Goal: Information Seeking & Learning: Learn about a topic

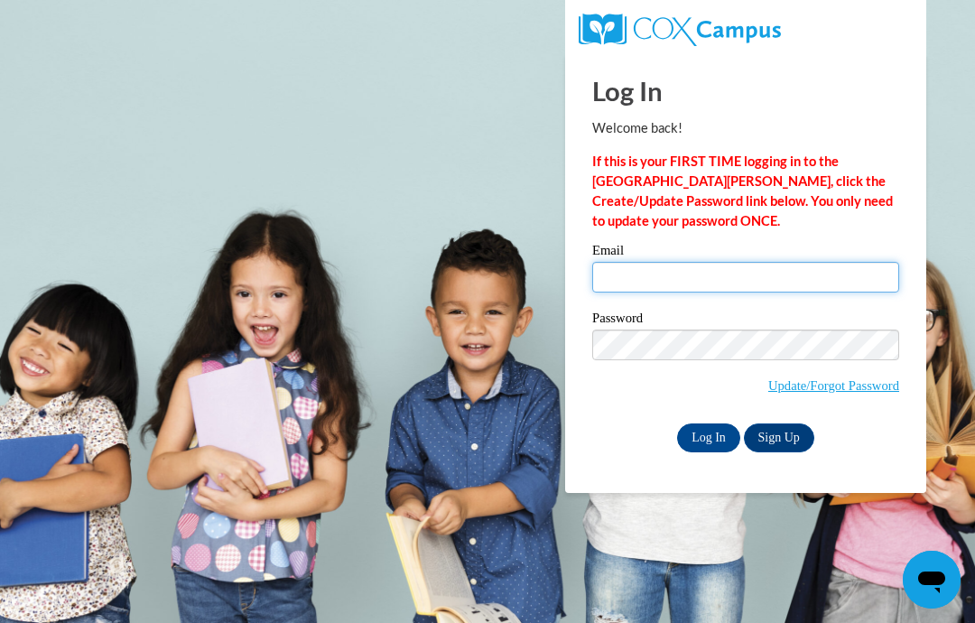
click at [757, 281] on input "Email" at bounding box center [745, 277] width 307 height 31
type input "deniseclaytonpurvis@gmail.com"
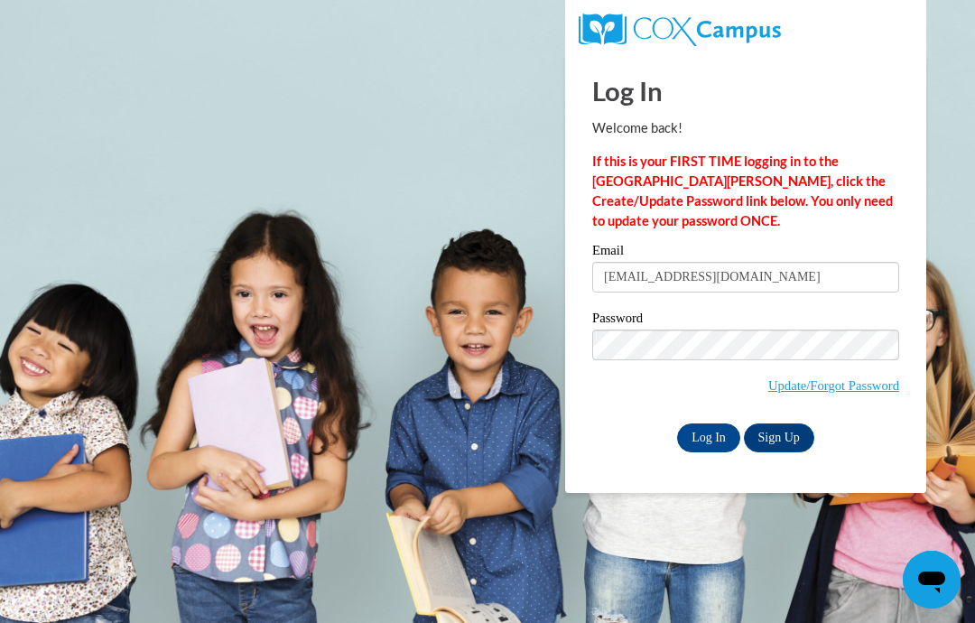
click at [723, 437] on input "Log In" at bounding box center [708, 437] width 63 height 29
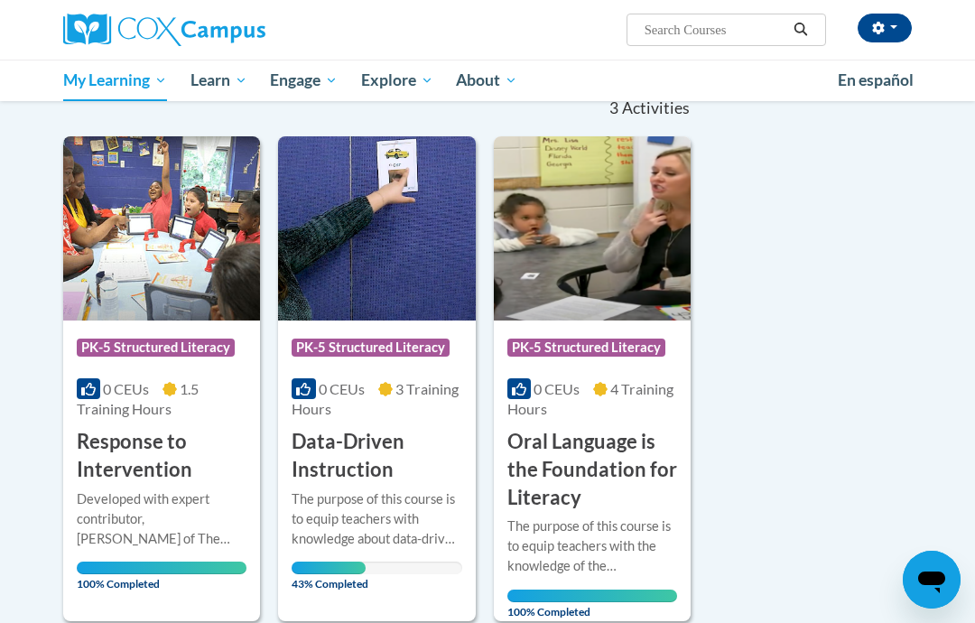
scroll to position [206, 0]
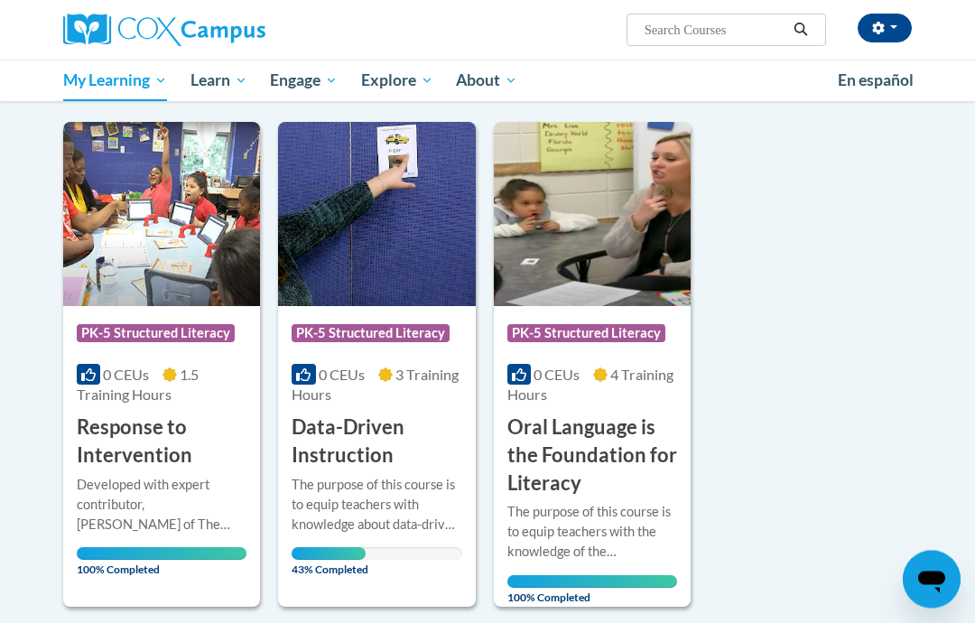
click at [382, 483] on div "The purpose of this course is to equip teachers with knowledge about data-drive…" at bounding box center [377, 506] width 170 height 60
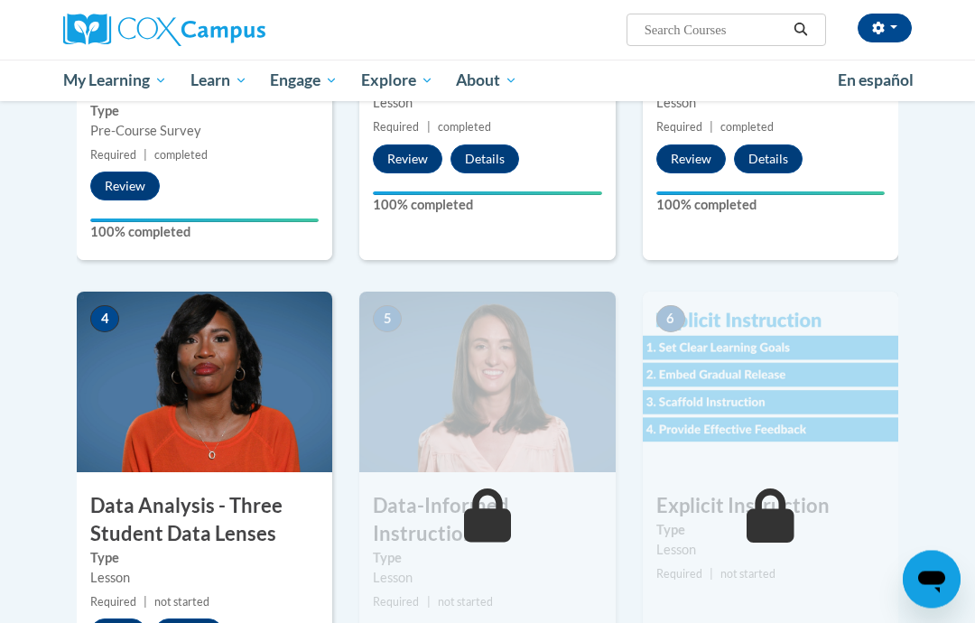
scroll to position [626, 0]
click at [128, 622] on button "Start" at bounding box center [118, 632] width 56 height 29
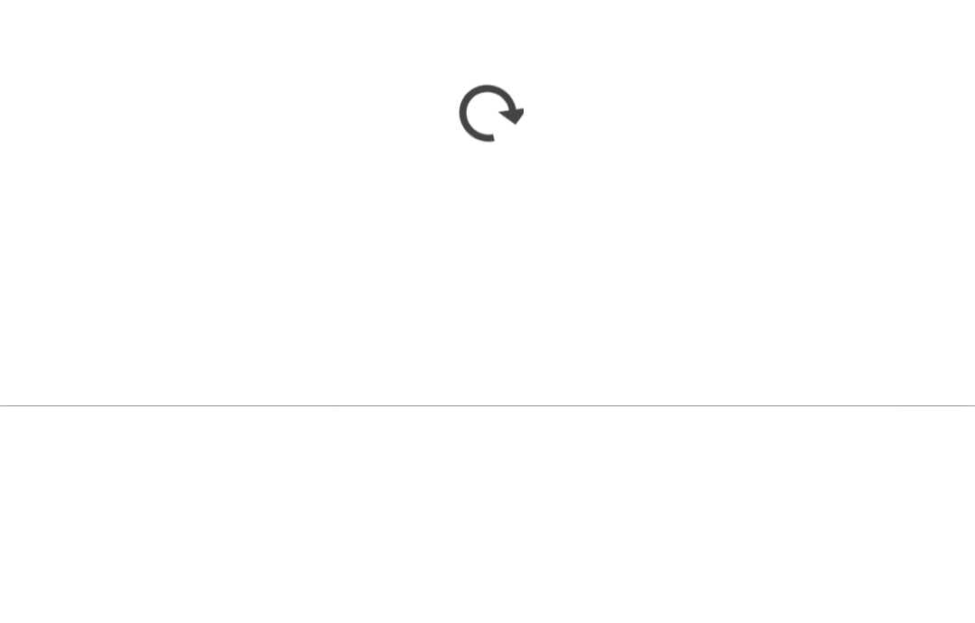
scroll to position [915, 0]
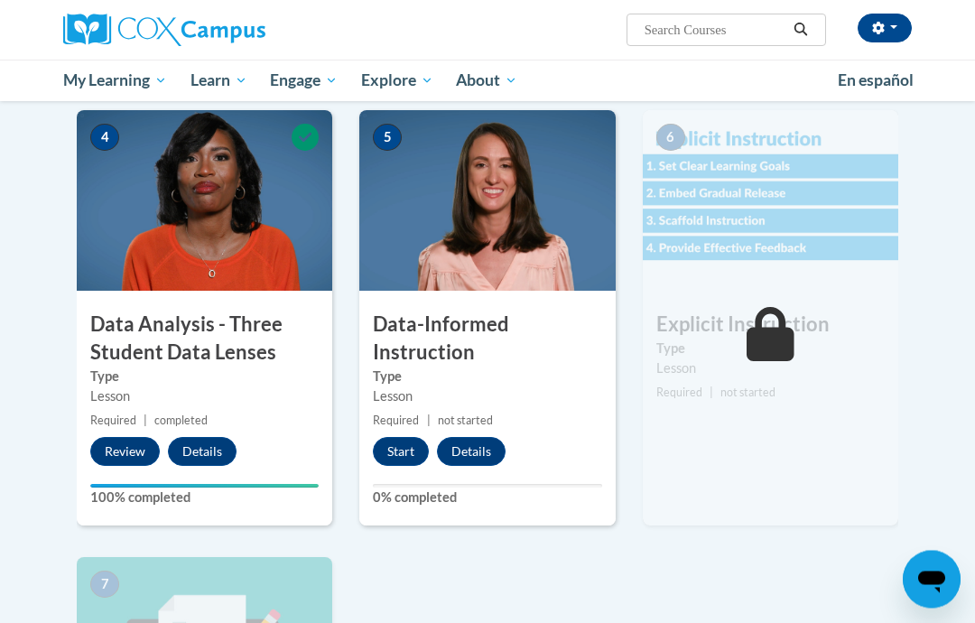
scroll to position [807, 0]
